Goal: Task Accomplishment & Management: Manage account settings

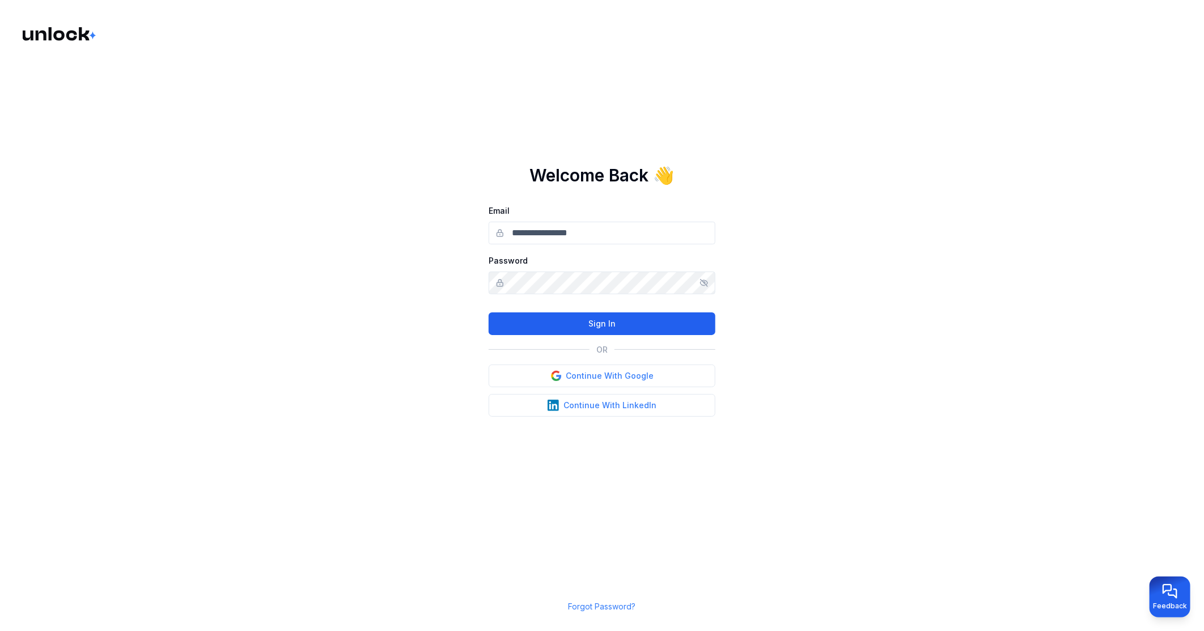
type input "**********"
click at [618, 316] on button "Sign In" at bounding box center [602, 323] width 227 height 23
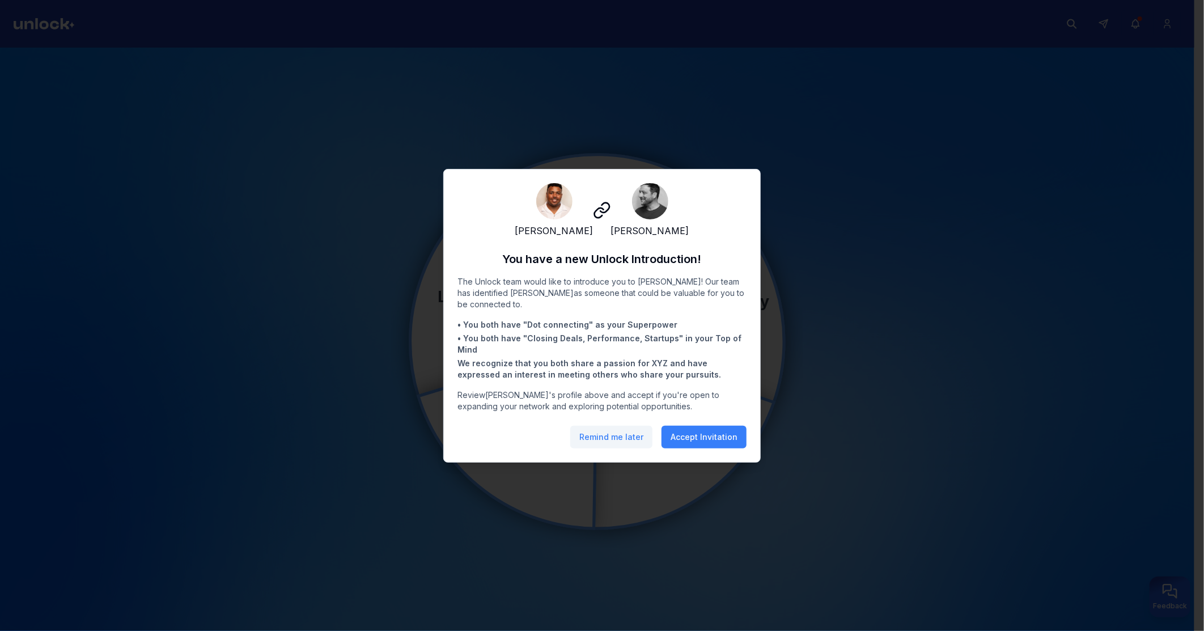
click at [637, 445] on button "Remind me later" at bounding box center [611, 437] width 82 height 23
